Goal: Task Accomplishment & Management: Use online tool/utility

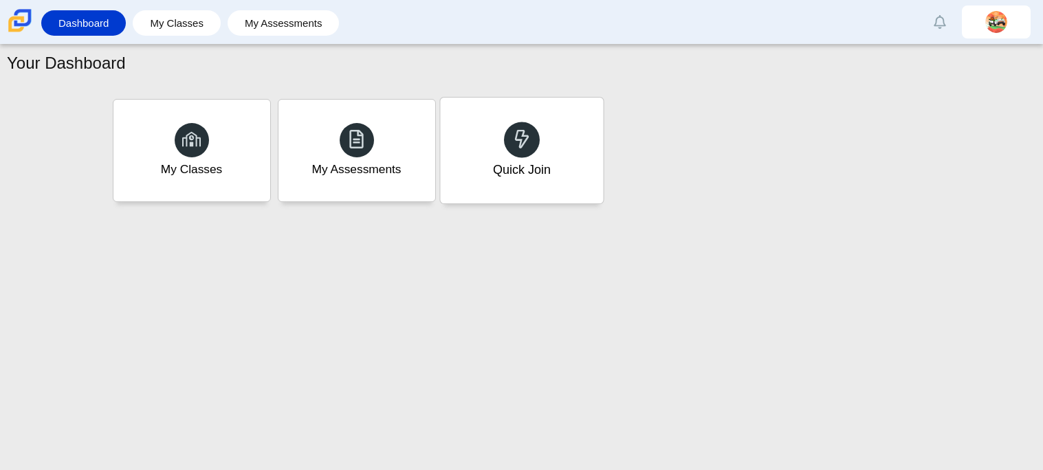
click at [595, 157] on div "Quick Join" at bounding box center [521, 151] width 163 height 106
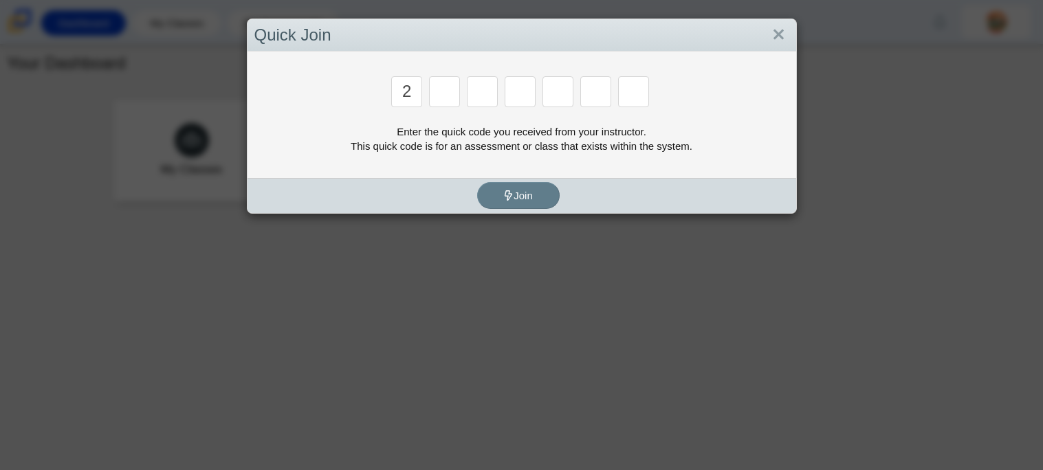
type input "2"
type input "c"
type input "u"
type input "p"
type input "s"
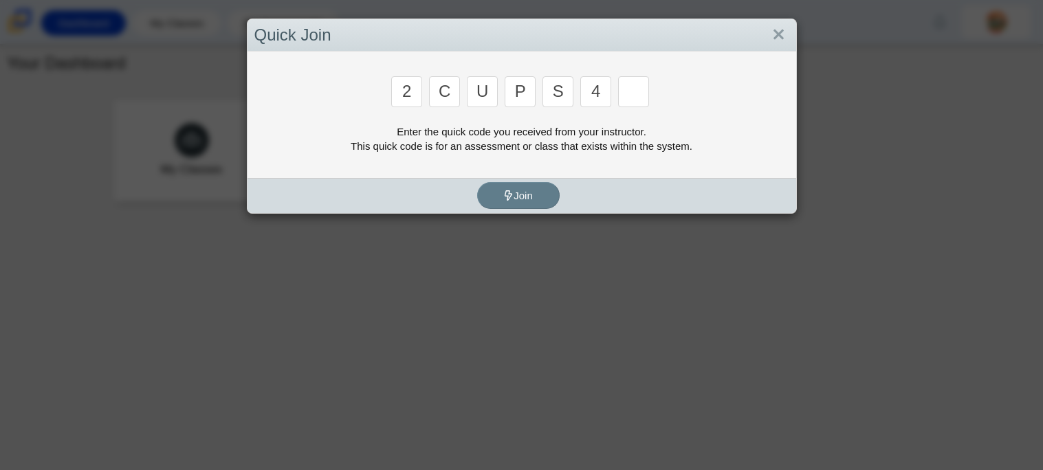
type input "4"
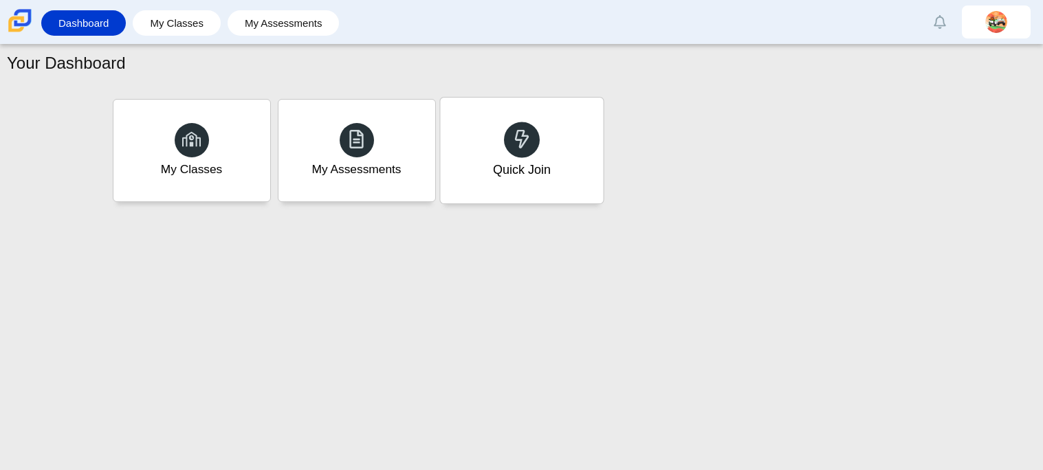
type input "a"
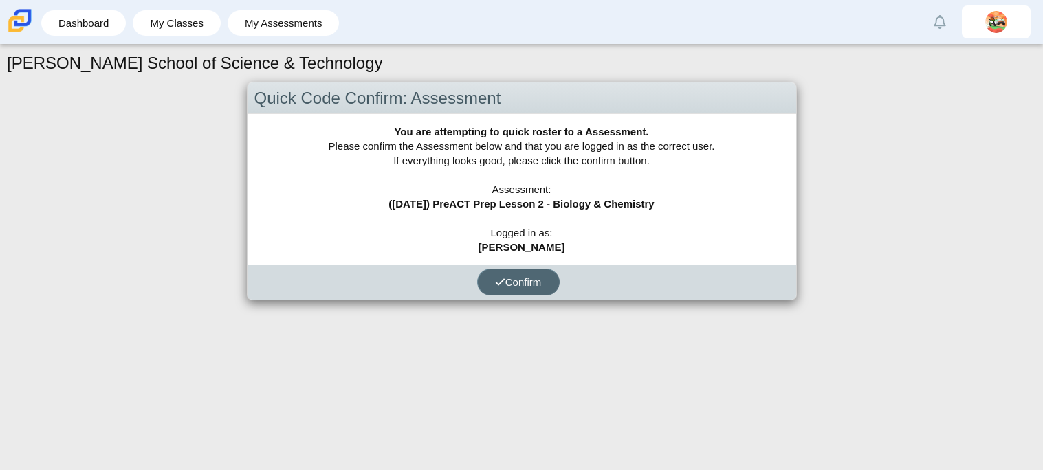
click at [522, 281] on span "Confirm" at bounding box center [518, 282] width 47 height 12
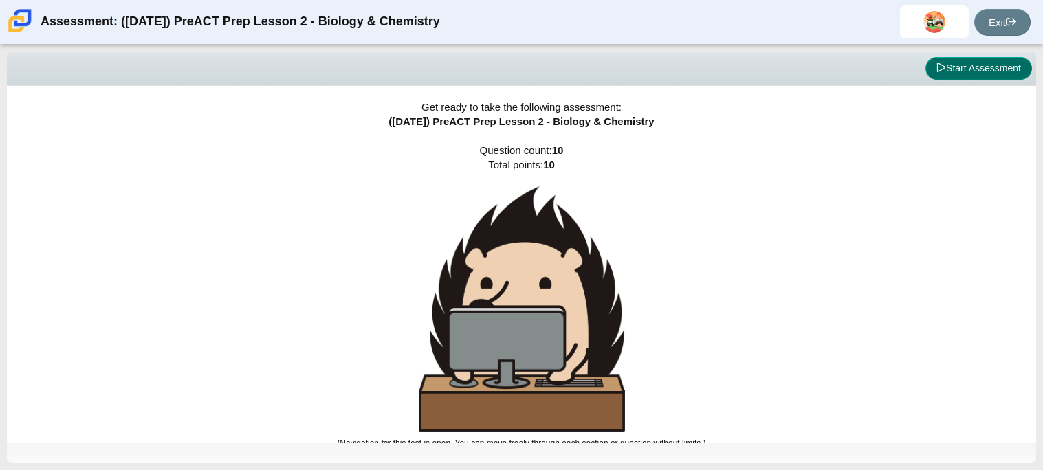
click at [962, 67] on button "Start Assessment" at bounding box center [978, 68] width 107 height 23
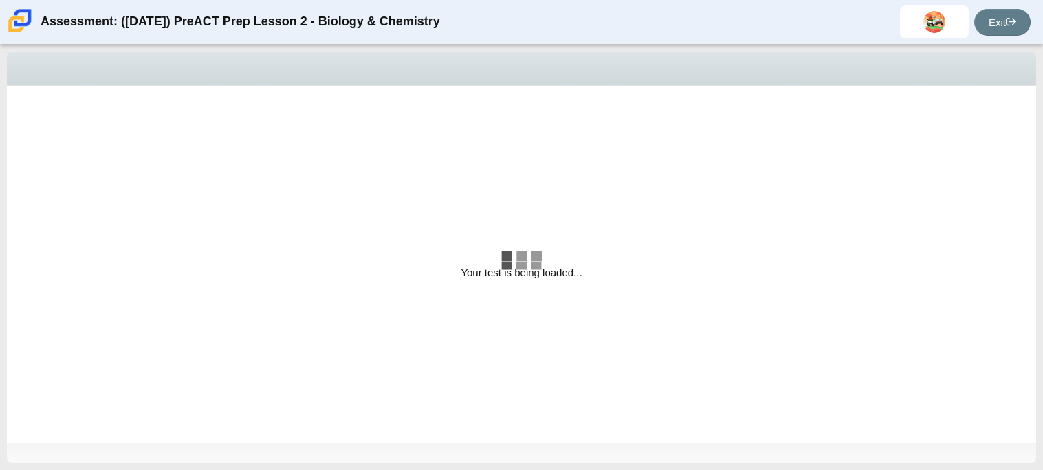
select select "88c27e0d-eae0-4ba9-ac20-9160ce6547ef"
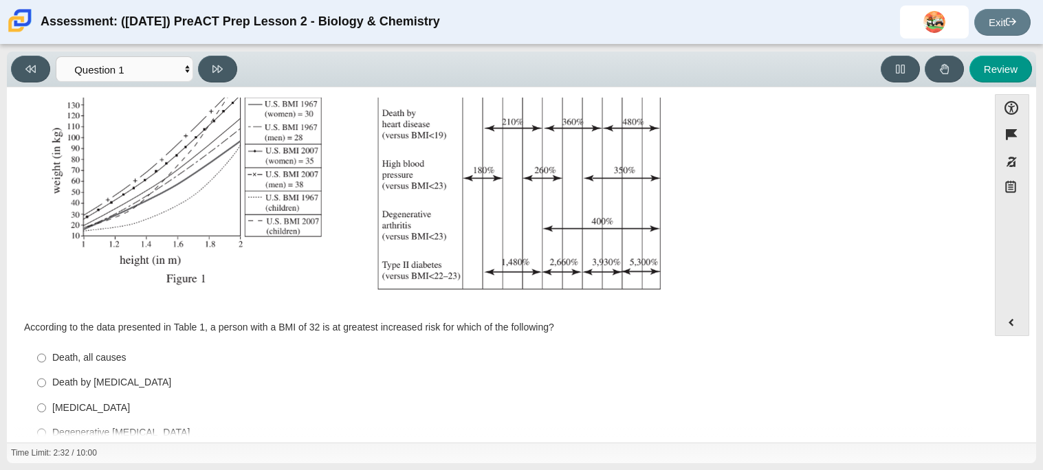
scroll to position [260, 0]
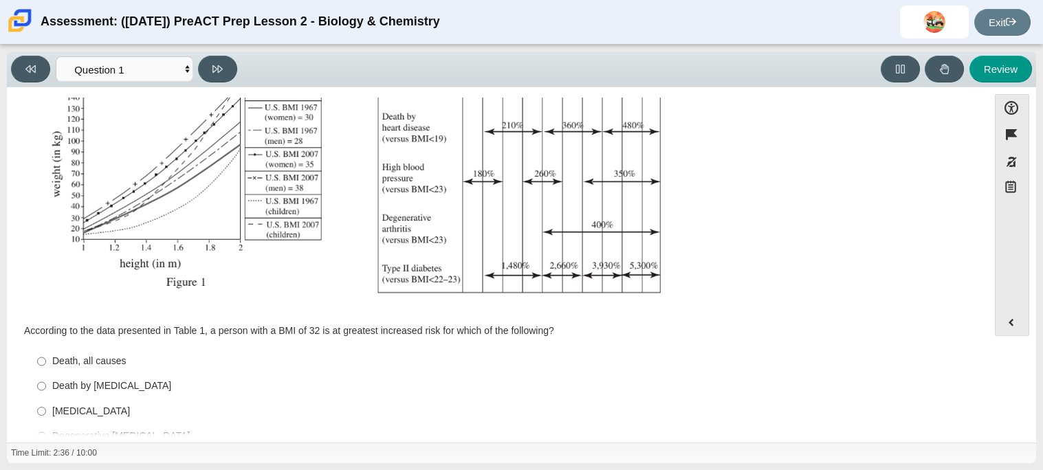
click at [96, 414] on div "[MEDICAL_DATA]" at bounding box center [507, 412] width 911 height 14
click at [46, 414] on input "Type II [MEDICAL_DATA] II [MEDICAL_DATA]" at bounding box center [41, 411] width 9 height 25
radio input "true"
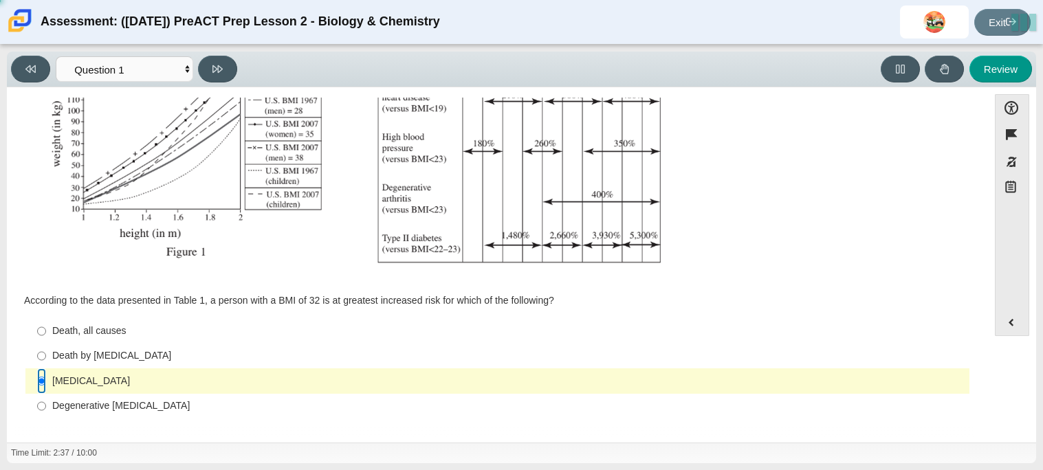
scroll to position [0, 0]
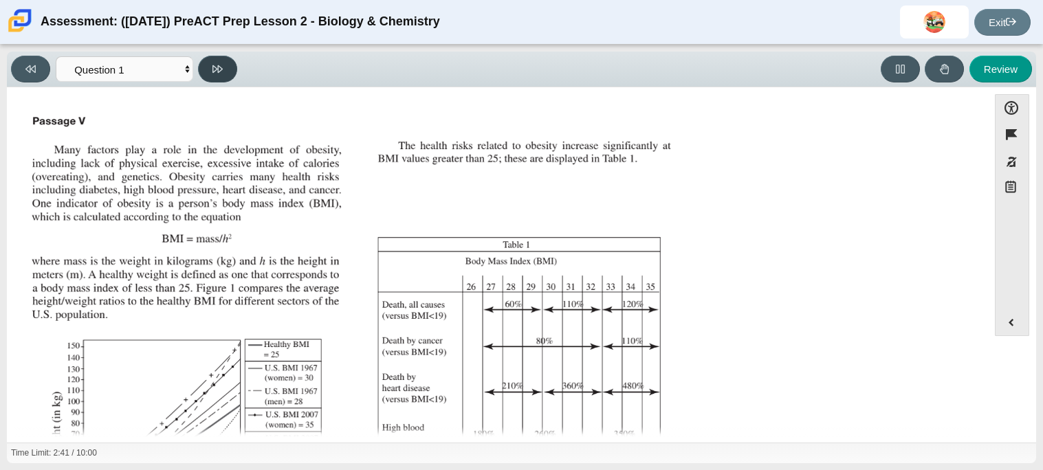
click at [224, 77] on button at bounding box center [217, 69] width 39 height 27
select select "f31ee183-ab53-48c9-9374-3a18949ab500"
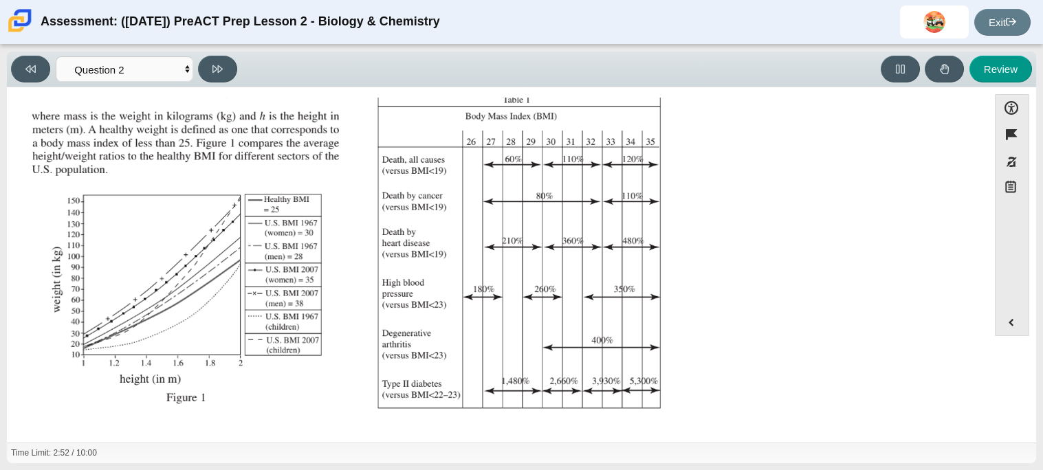
scroll to position [292, 0]
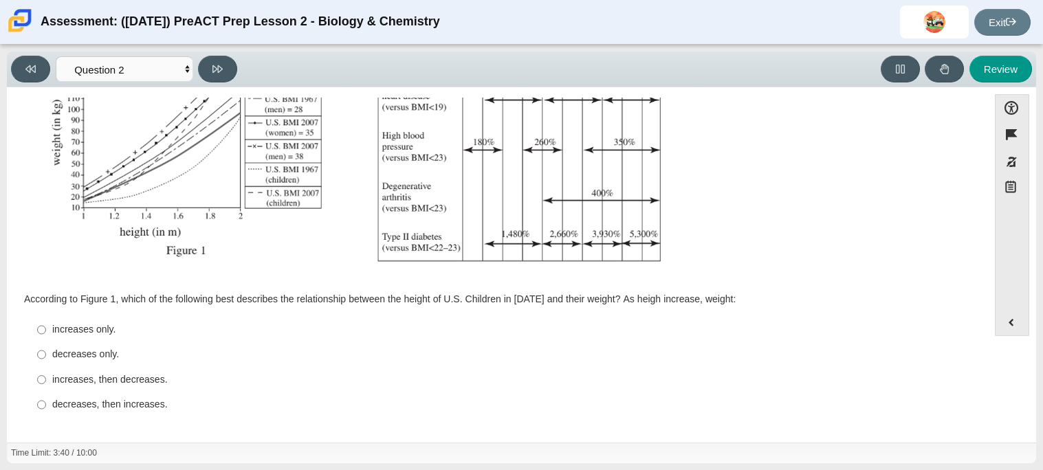
click at [186, 257] on img "Assessment items" at bounding box center [353, 48] width 654 height 461
click at [25, 388] on ul "increases only. increases only. decreases only. decreases only. increases, then…" at bounding box center [497, 368] width 945 height 102
